Goal: Find specific page/section: Find specific page/section

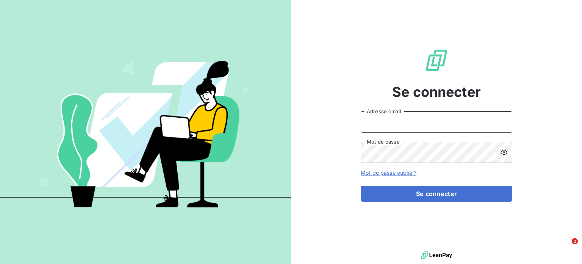
click at [474, 129] on input "Adresse email" at bounding box center [437, 121] width 152 height 21
click at [401, 120] on input "Adresse email" at bounding box center [437, 121] width 152 height 21
type input "comptable@origami-marketplace.com"
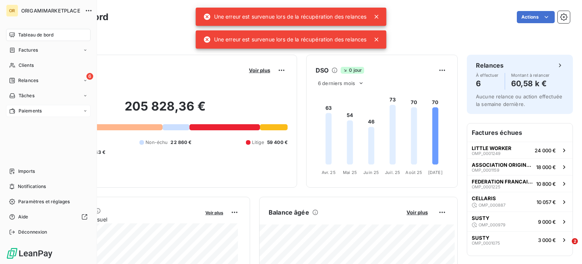
click at [89, 111] on div "Paiements" at bounding box center [48, 111] width 85 height 12
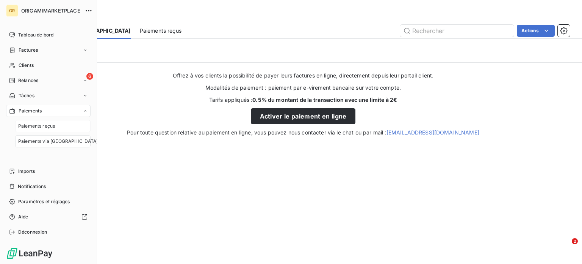
click at [49, 124] on span "Paiements reçus" at bounding box center [36, 125] width 37 height 7
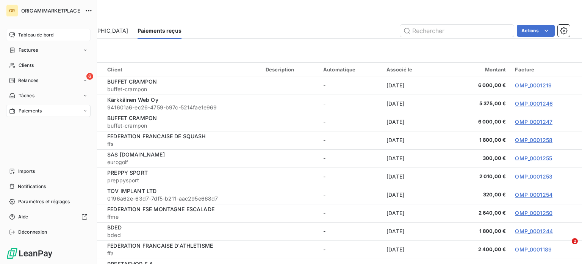
click at [20, 34] on span "Tableau de bord" at bounding box center [35, 34] width 35 height 7
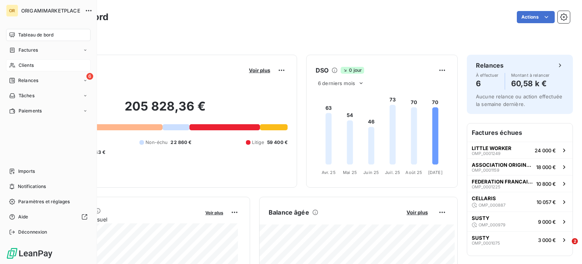
click at [39, 63] on div "Clients" at bounding box center [48, 65] width 85 height 12
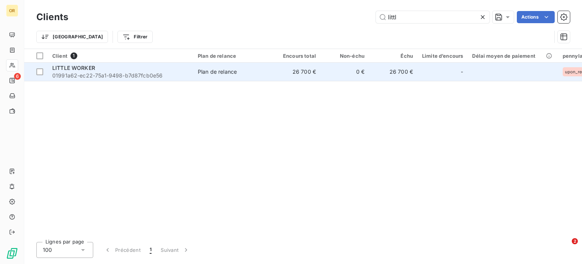
type input "littl"
click at [271, 78] on td "Plan de relance" at bounding box center [232, 72] width 79 height 18
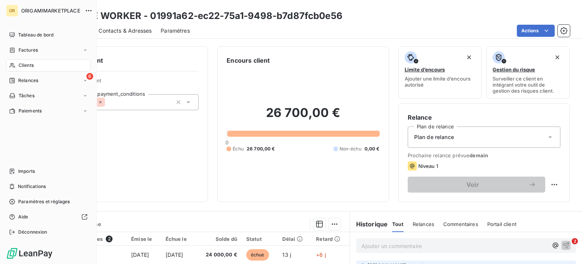
click at [14, 65] on icon at bounding box center [12, 65] width 6 height 6
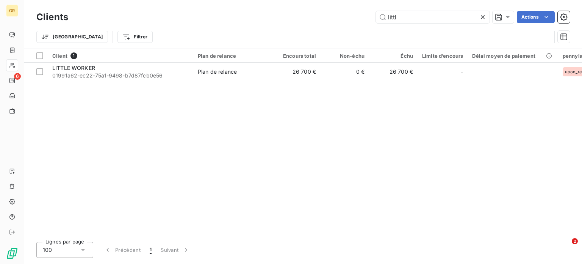
drag, startPoint x: 410, startPoint y: 12, endPoint x: 359, endPoint y: 11, distance: 51.2
click at [359, 11] on div "littl Actions" at bounding box center [323, 17] width 493 height 12
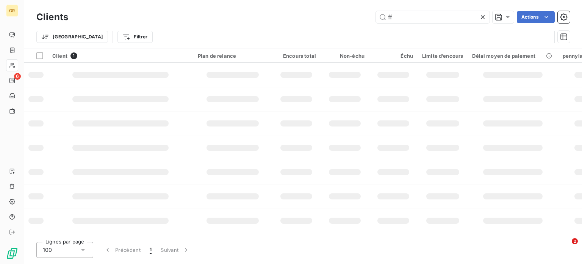
type input "f"
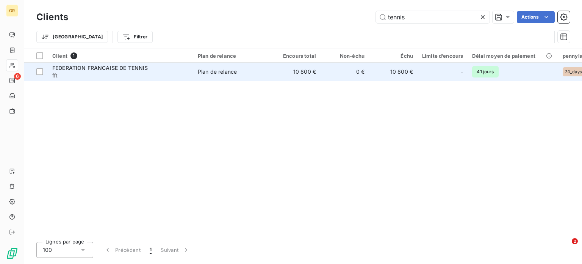
type input "tennis"
click at [256, 74] on span "Plan de relance" at bounding box center [233, 72] width 70 height 8
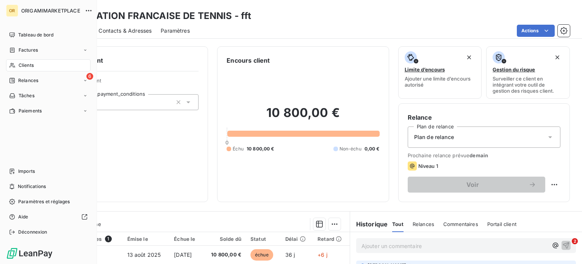
click at [22, 63] on span "Clients" at bounding box center [26, 65] width 15 height 7
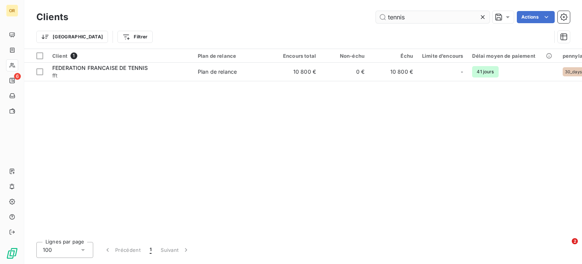
click at [398, 18] on input "tennis" at bounding box center [433, 17] width 114 height 12
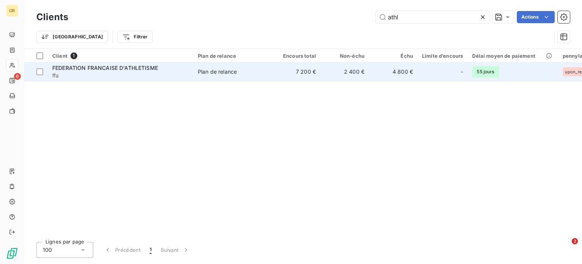
type input "athl"
click at [188, 75] on span "ffa" at bounding box center [120, 76] width 137 height 8
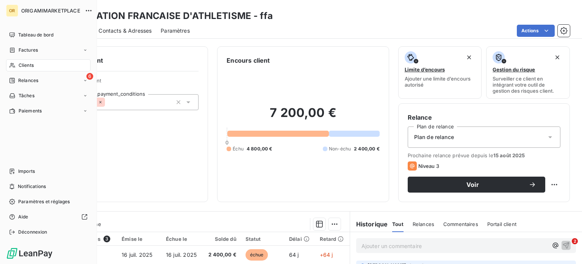
click at [38, 65] on div "Clients" at bounding box center [48, 65] width 85 height 12
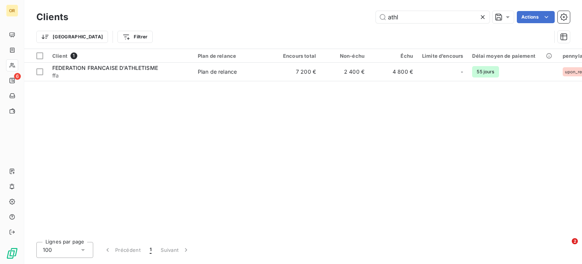
drag, startPoint x: 410, startPoint y: 18, endPoint x: 353, endPoint y: 16, distance: 56.1
click at [353, 16] on div "athl Actions" at bounding box center [323, 17] width 493 height 12
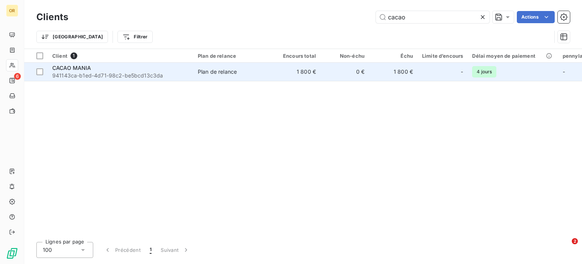
type input "cacao"
click at [194, 66] on td "Plan de relance" at bounding box center [232, 72] width 79 height 18
